Goal: Task Accomplishment & Management: Manage account settings

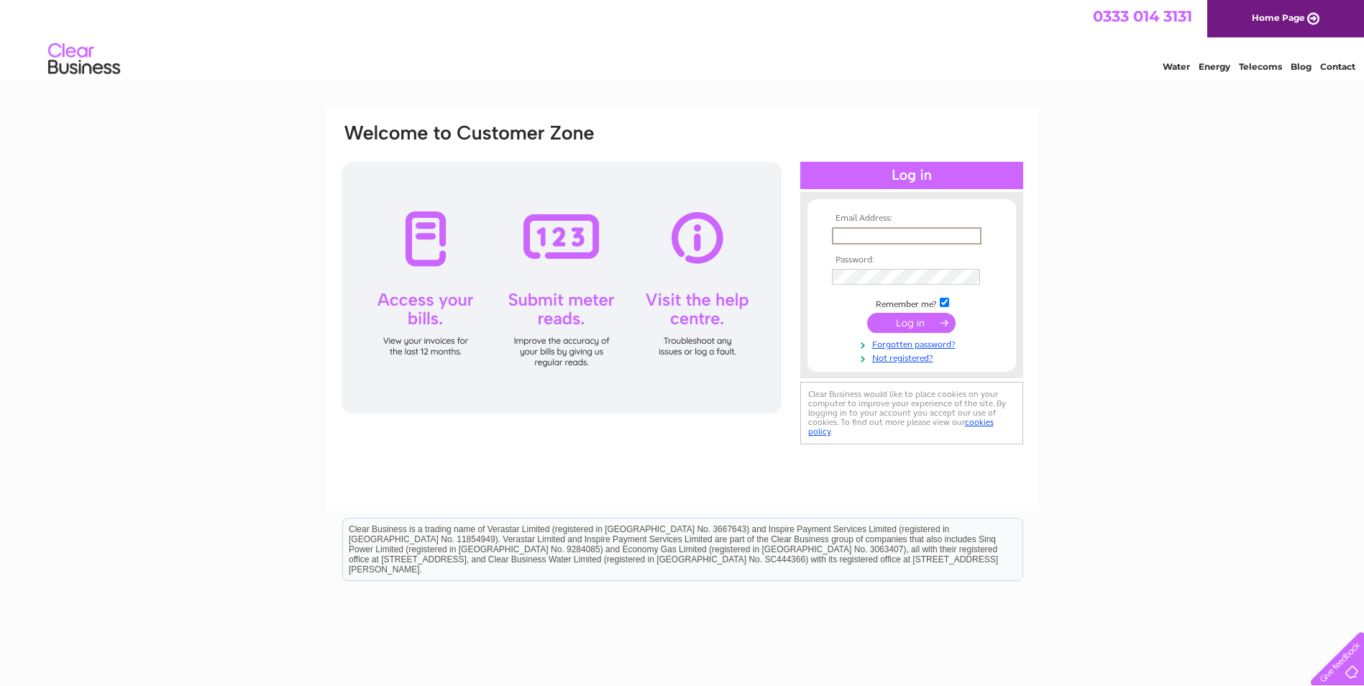
drag, startPoint x: 834, startPoint y: 228, endPoint x: 841, endPoint y: 236, distance: 10.2
click at [834, 228] on input "text" at bounding box center [907, 235] width 150 height 17
type input "dunbar.administrator@nhslothian.scot.nhs.uk"
click at [867, 313] on input "submit" at bounding box center [911, 323] width 88 height 20
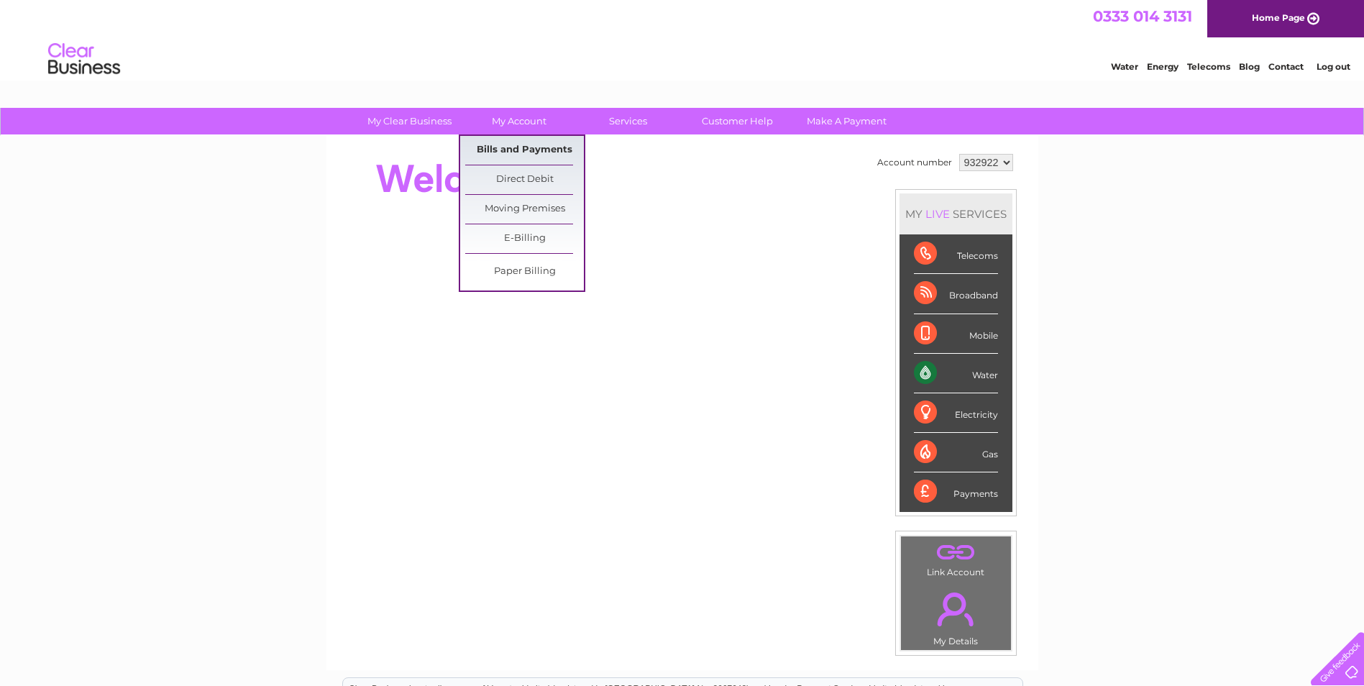
click at [532, 155] on link "Bills and Payments" at bounding box center [524, 150] width 119 height 29
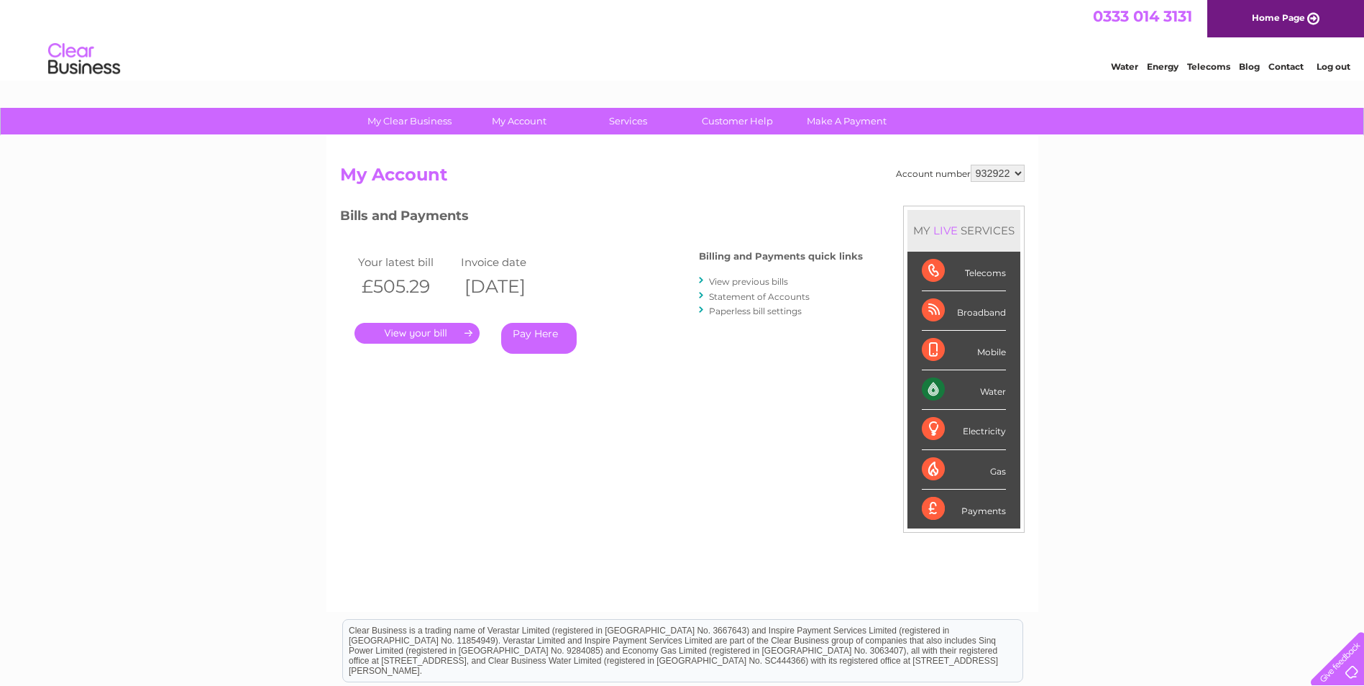
click at [733, 282] on link "View previous bills" at bounding box center [748, 281] width 79 height 11
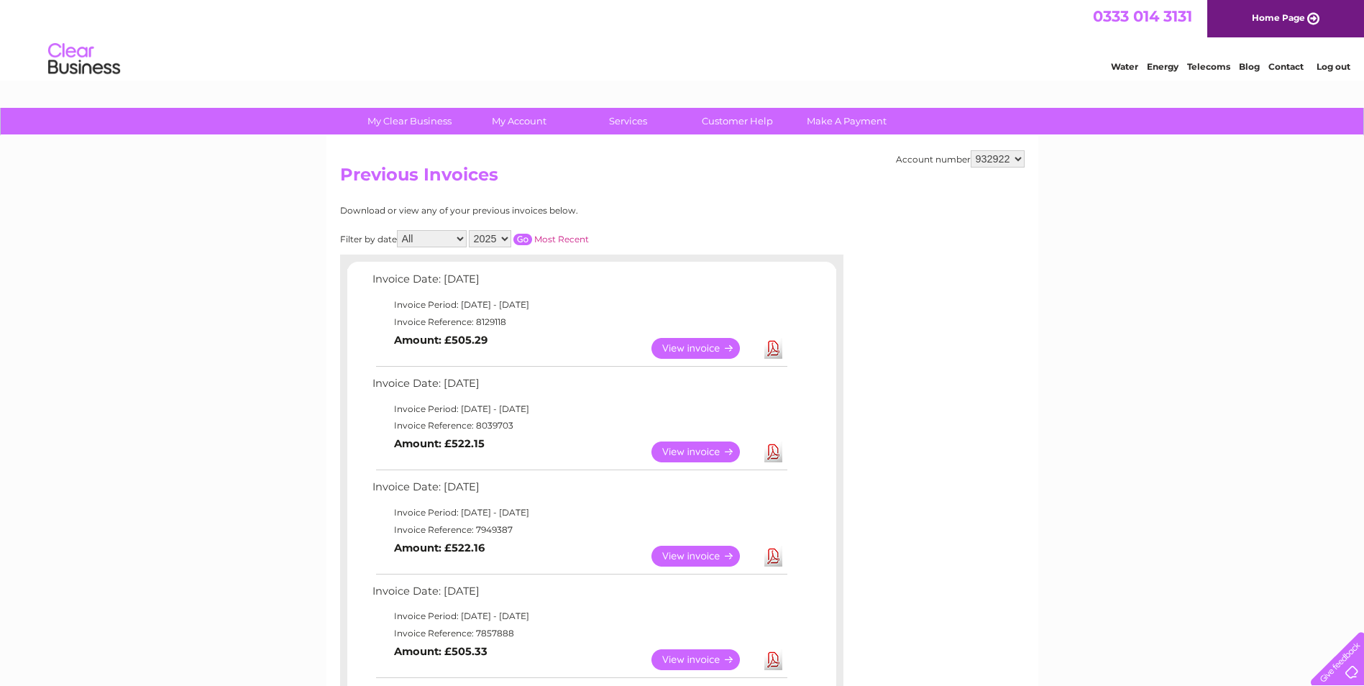
scroll to position [72, 0]
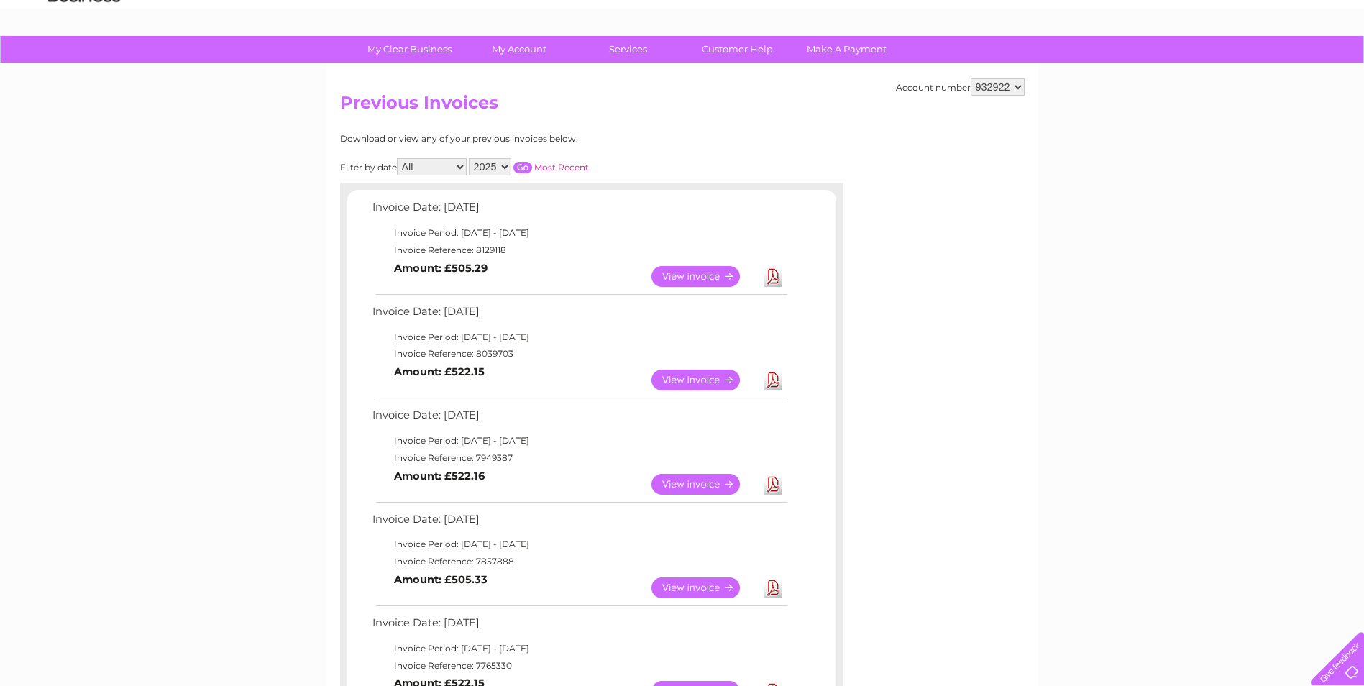
click at [690, 378] on link "View" at bounding box center [705, 380] width 106 height 21
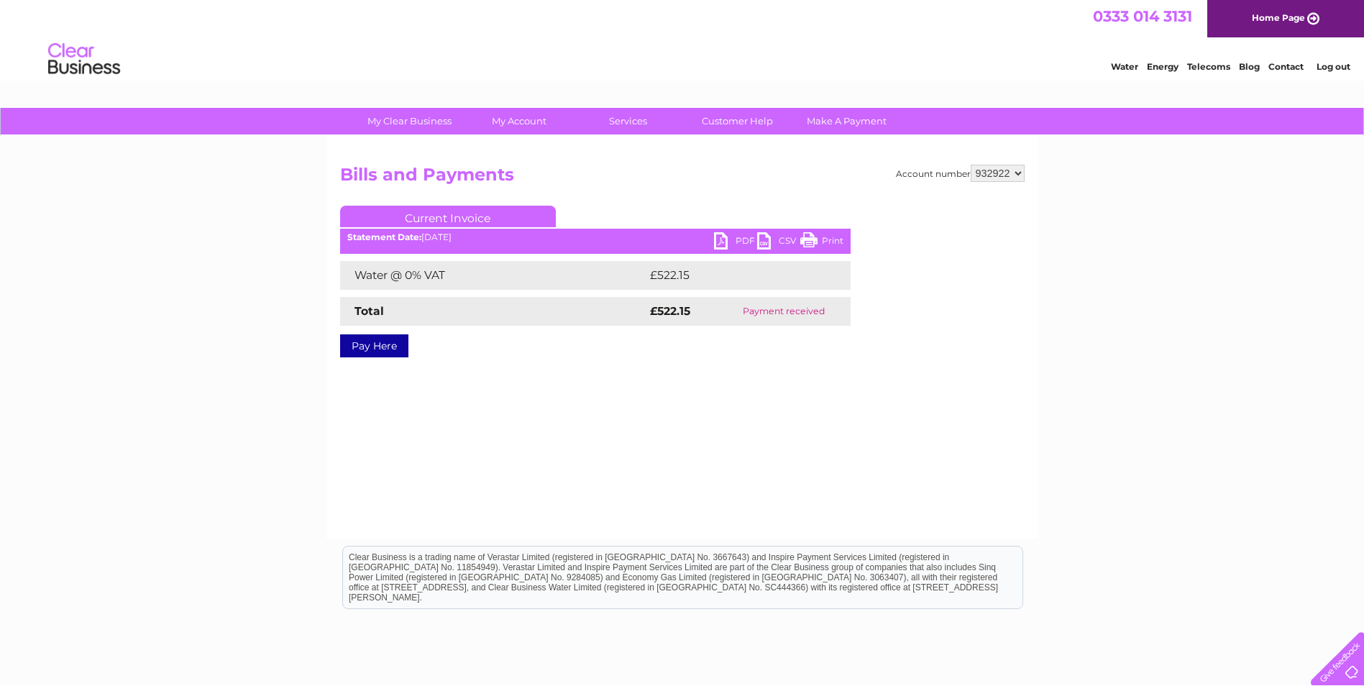
click at [718, 237] on link "PDF" at bounding box center [735, 242] width 43 height 21
drag, startPoint x: 1336, startPoint y: 68, endPoint x: 1328, endPoint y: 68, distance: 7.9
click at [1336, 68] on link "Log out" at bounding box center [1334, 66] width 34 height 11
